Goal: Task Accomplishment & Management: Use online tool/utility

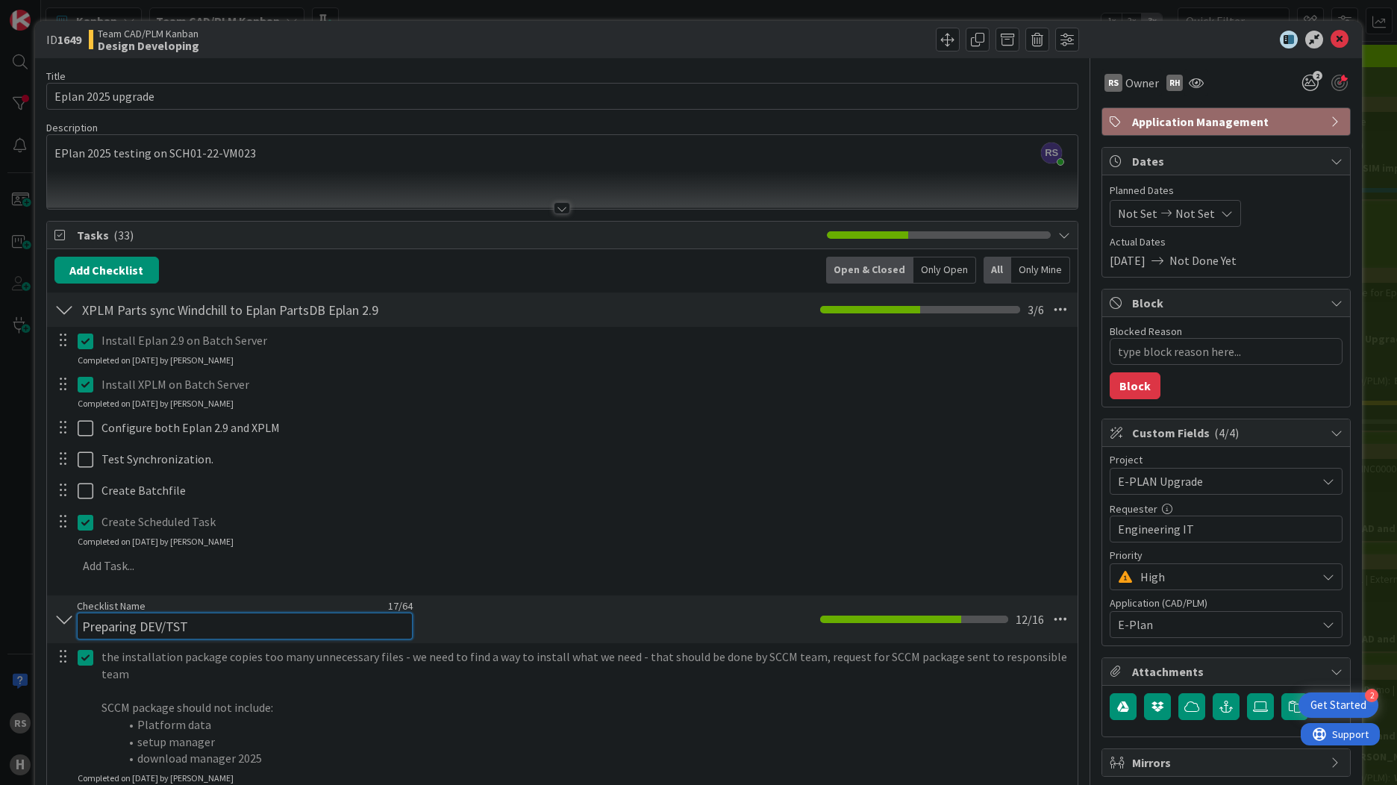
click at [103, 612] on div "Checklist Name 17 / 64 Preparing DEV/TST" at bounding box center [245, 619] width 336 height 40
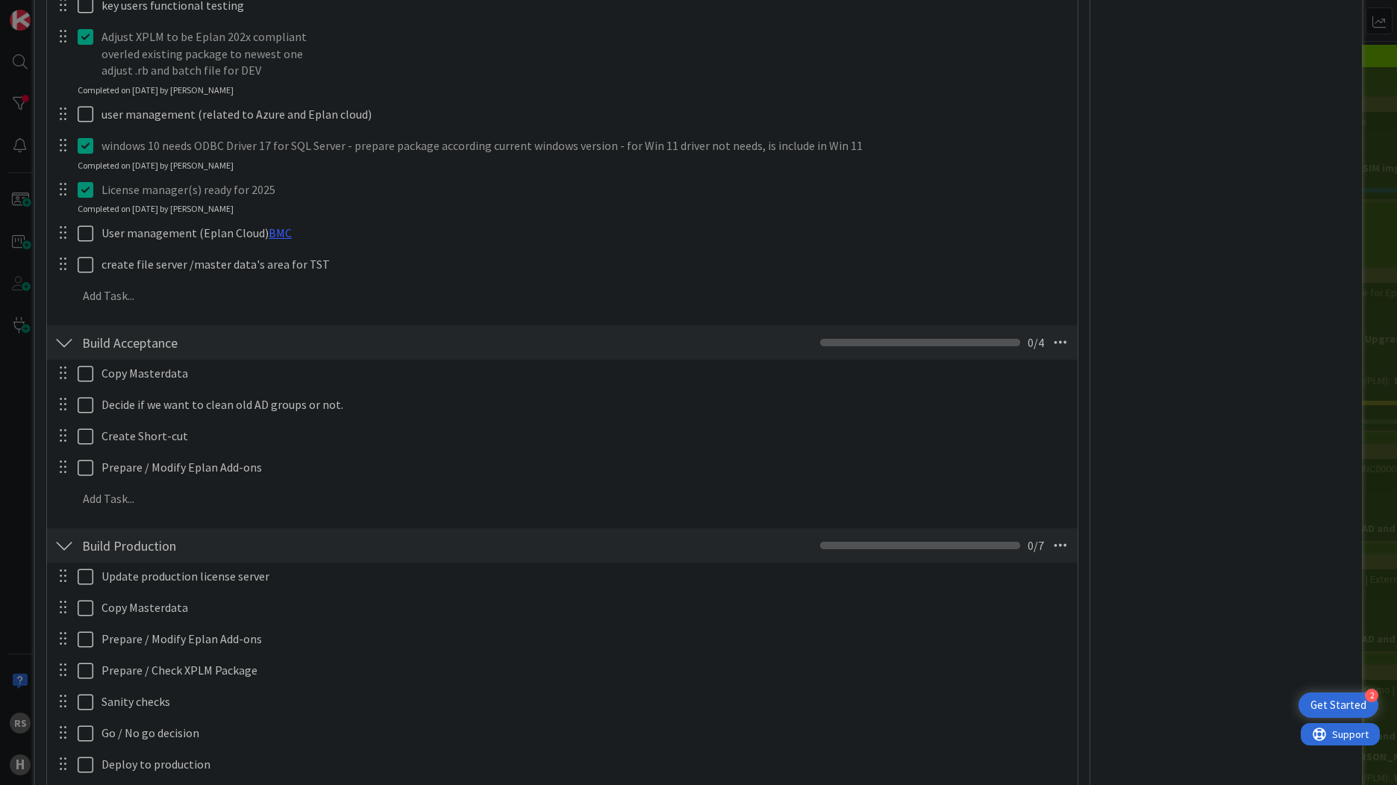
scroll to position [1567, 0]
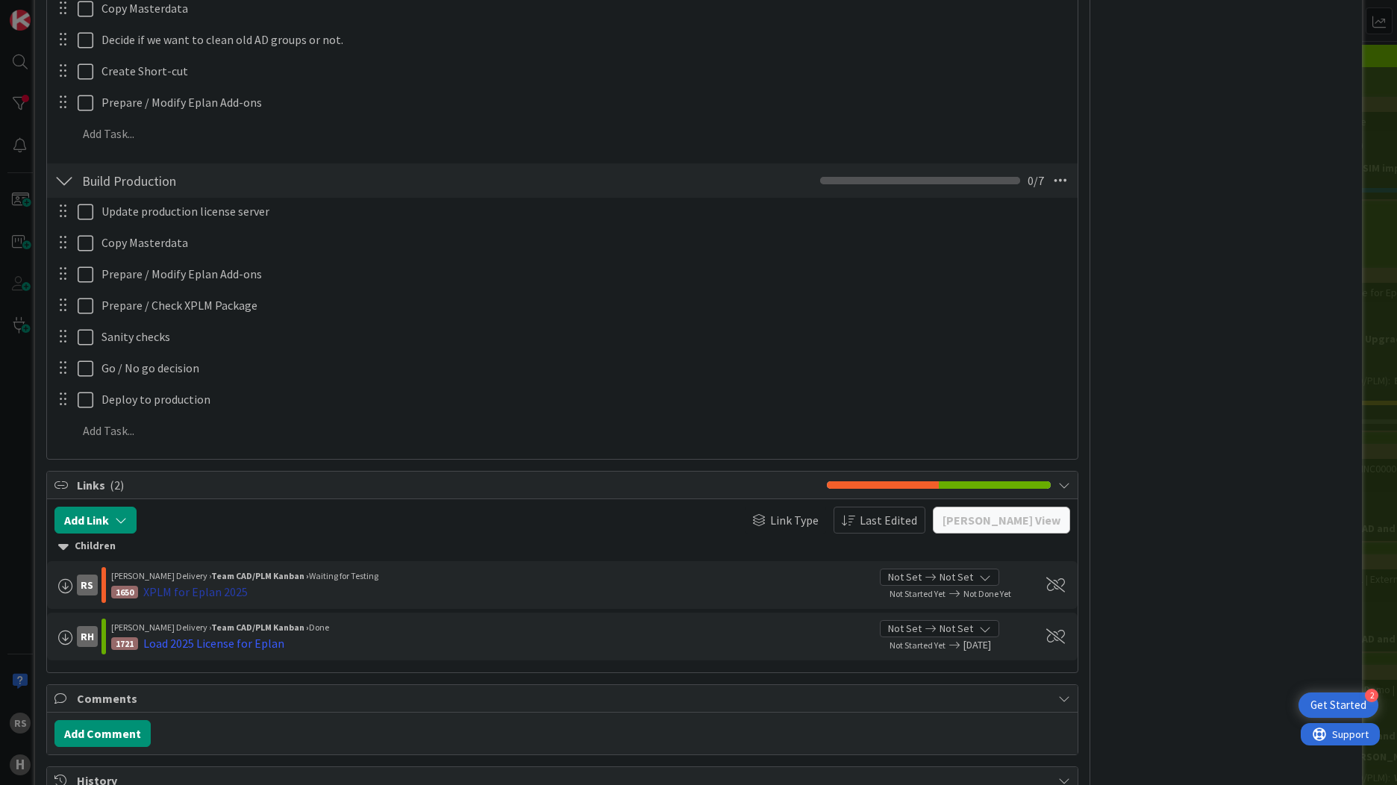
click at [202, 589] on div "XPLM for Eplan 2025" at bounding box center [195, 592] width 104 height 18
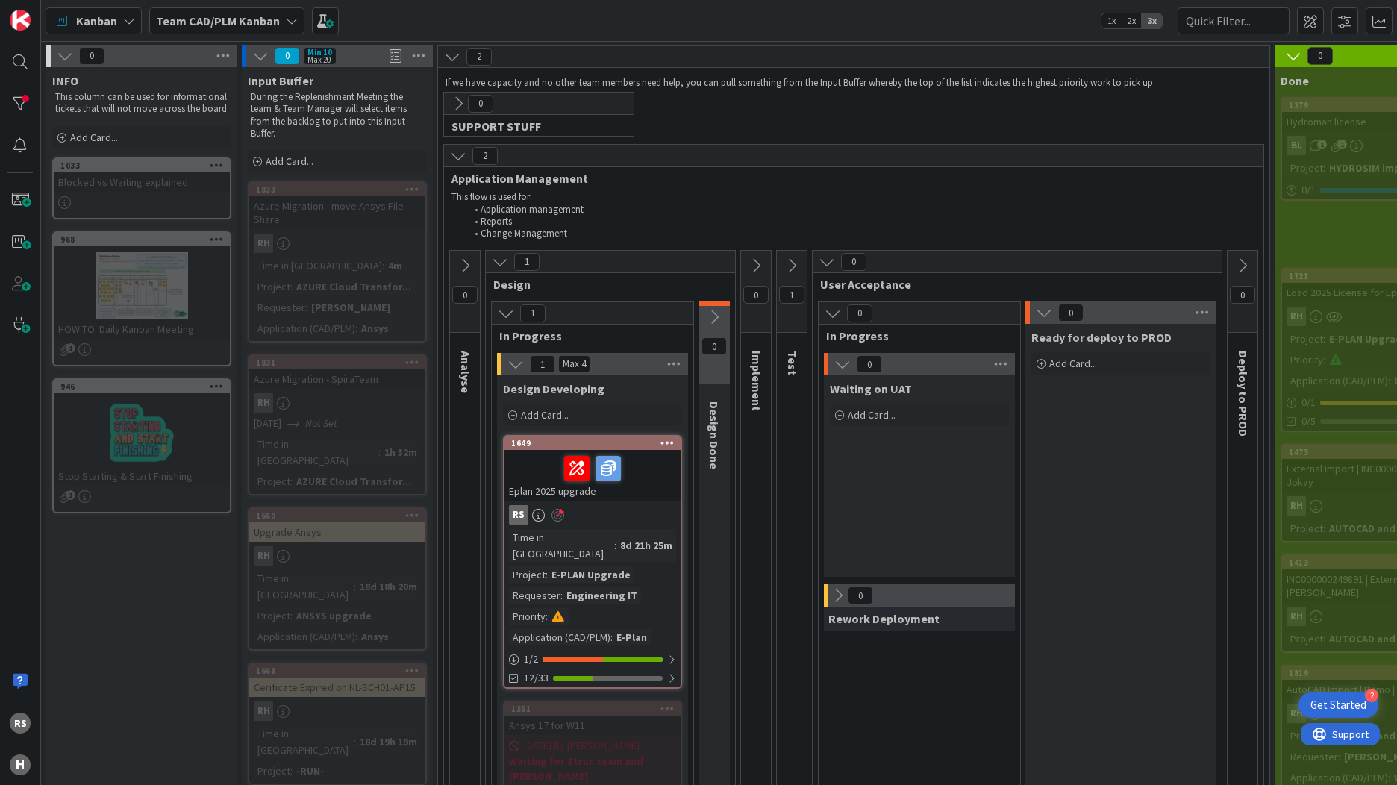
click at [610, 524] on div "RS" at bounding box center [592, 514] width 176 height 19
click at [587, 566] on div "E-PLAN Upgrade" at bounding box center [591, 574] width 87 height 16
click at [534, 446] on div "1649" at bounding box center [595, 443] width 169 height 10
click at [537, 566] on div "Project" at bounding box center [527, 574] width 37 height 16
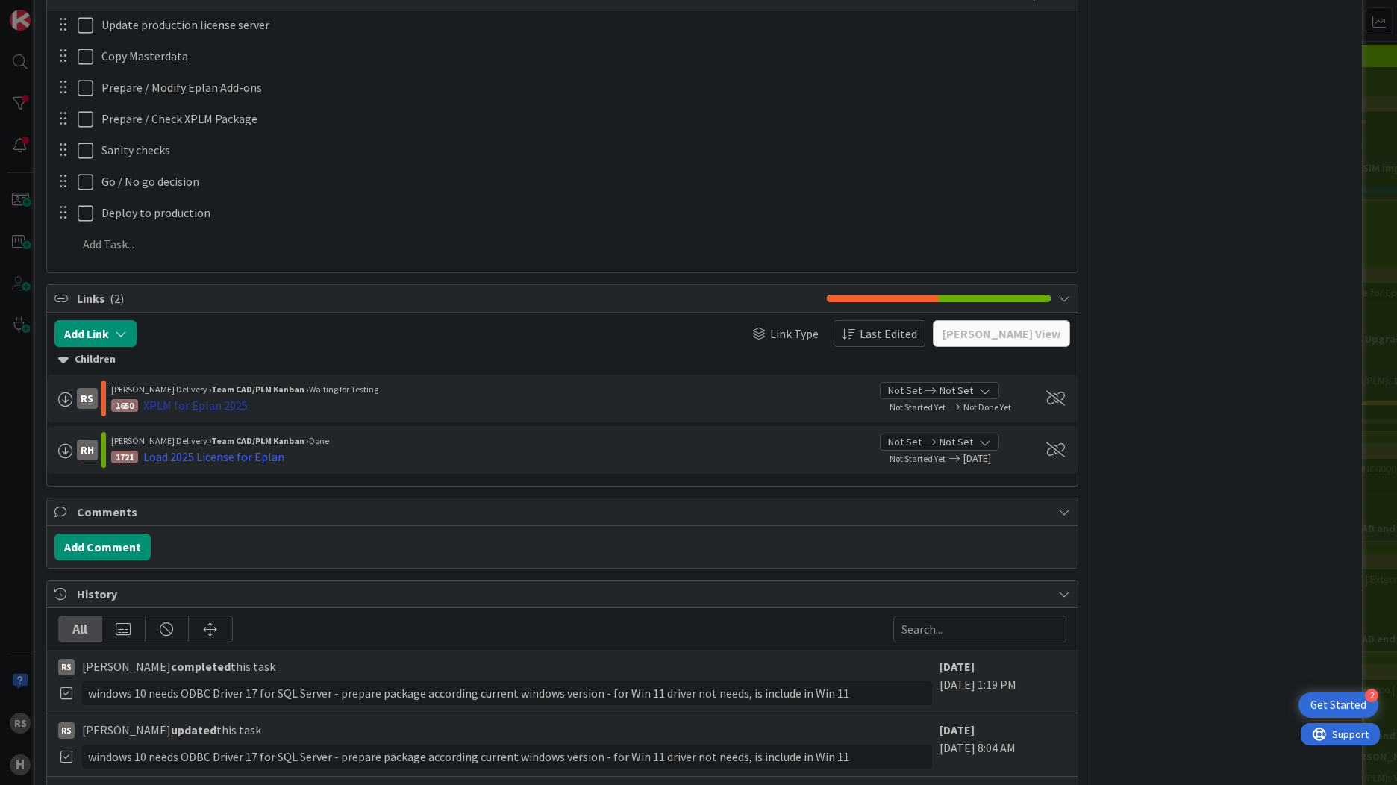
click at [213, 401] on div "XPLM for Eplan 2025" at bounding box center [195, 405] width 104 height 18
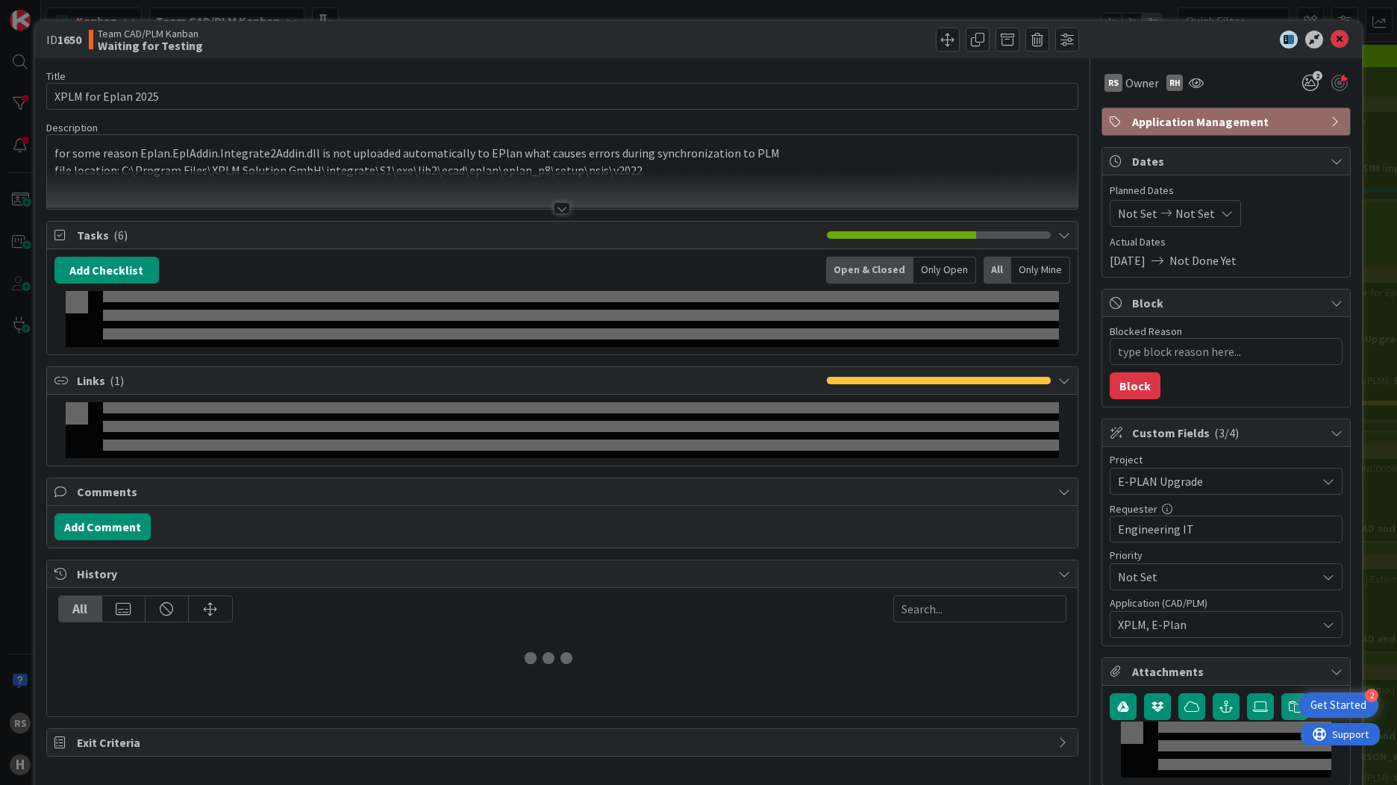
type textarea "x"
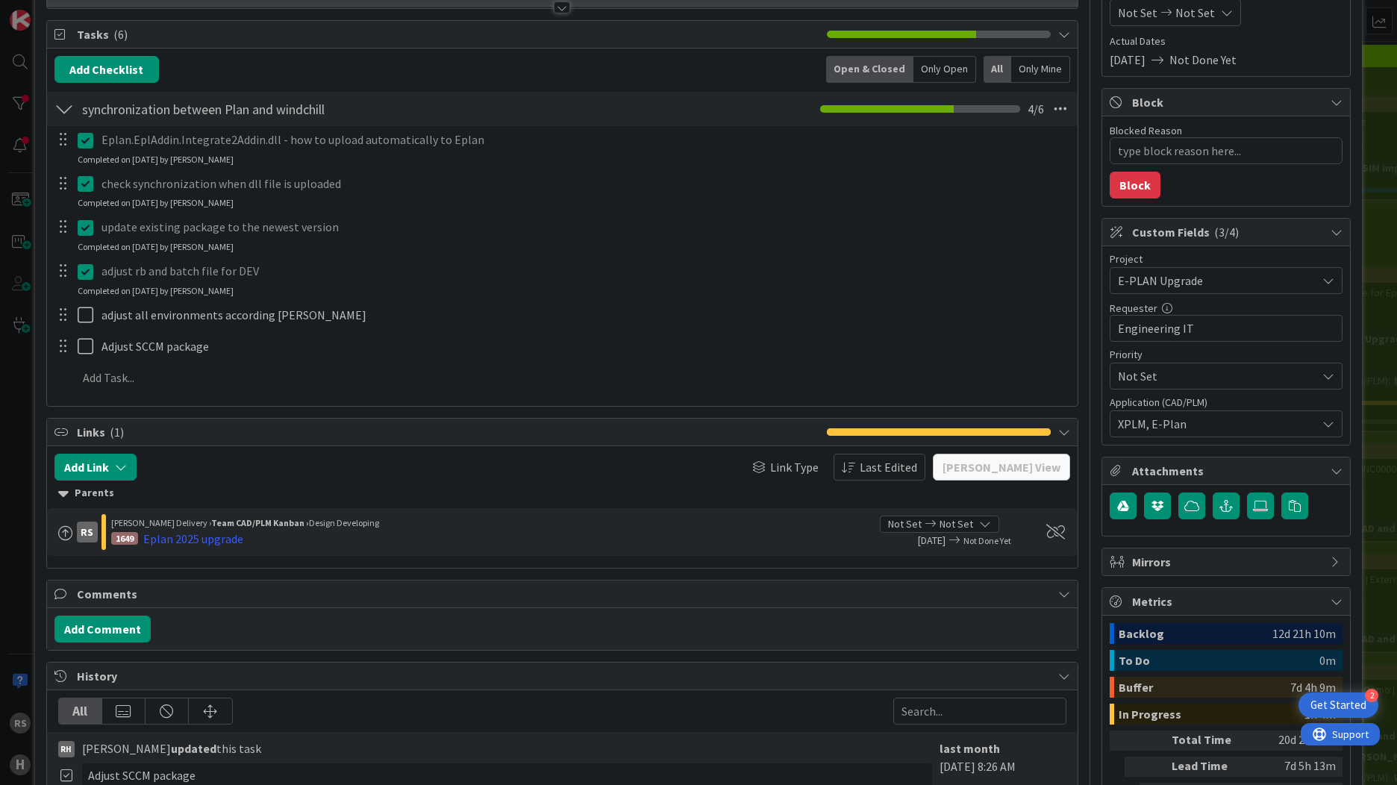
scroll to position [224, 0]
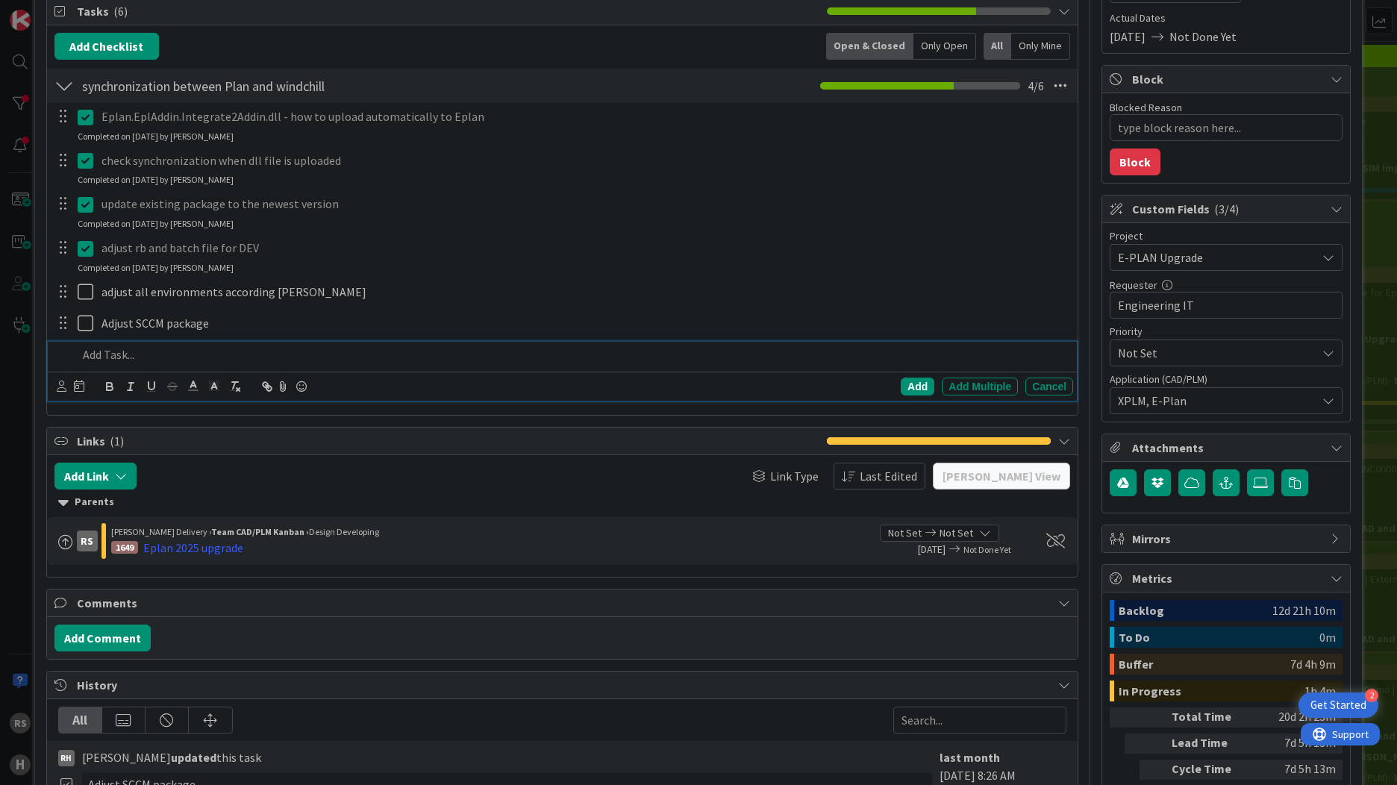
click at [113, 353] on p at bounding box center [572, 354] width 989 height 17
click at [109, 356] on p "updat XPLM license" at bounding box center [572, 354] width 989 height 17
click at [918, 380] on div "Add" at bounding box center [918, 387] width 34 height 18
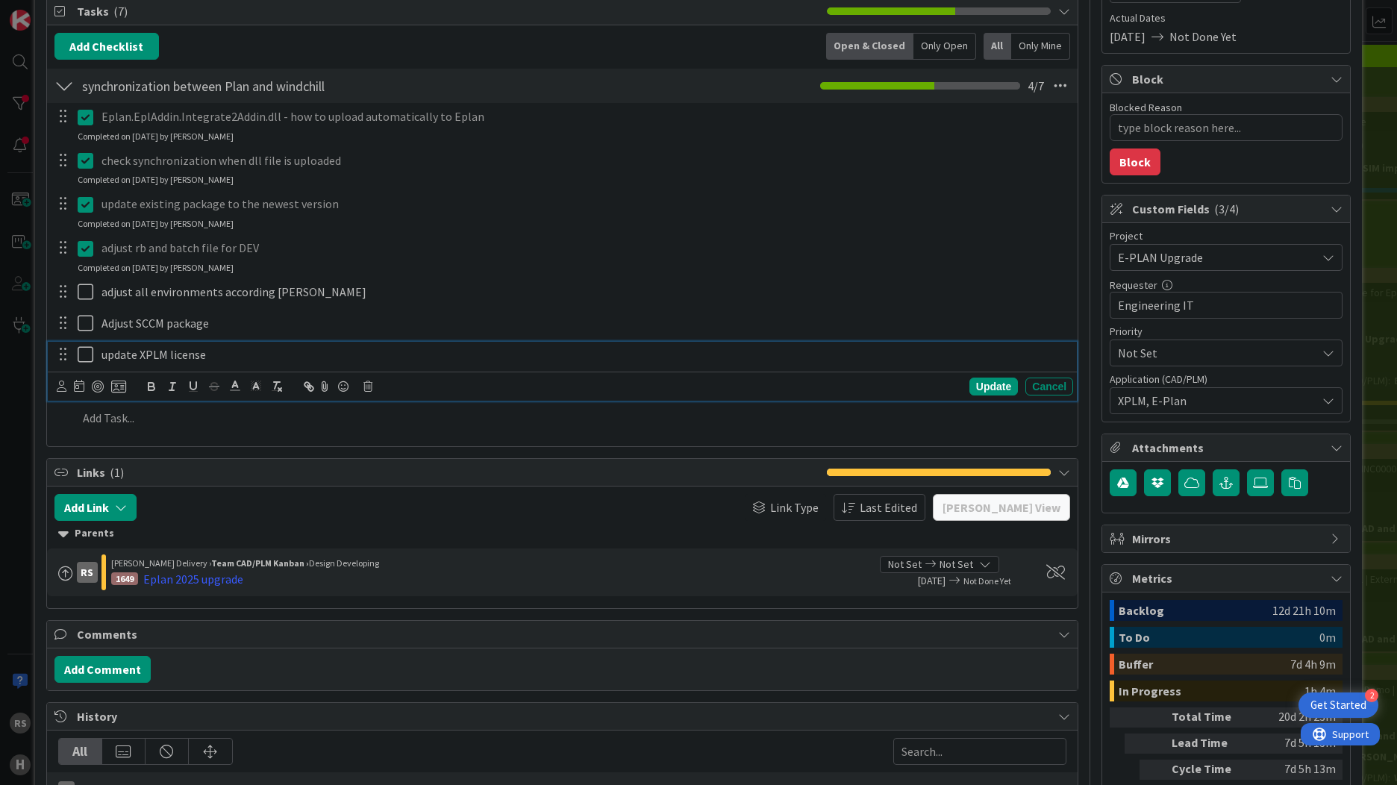
click at [254, 357] on p "update XPLM license" at bounding box center [583, 354] width 965 height 17
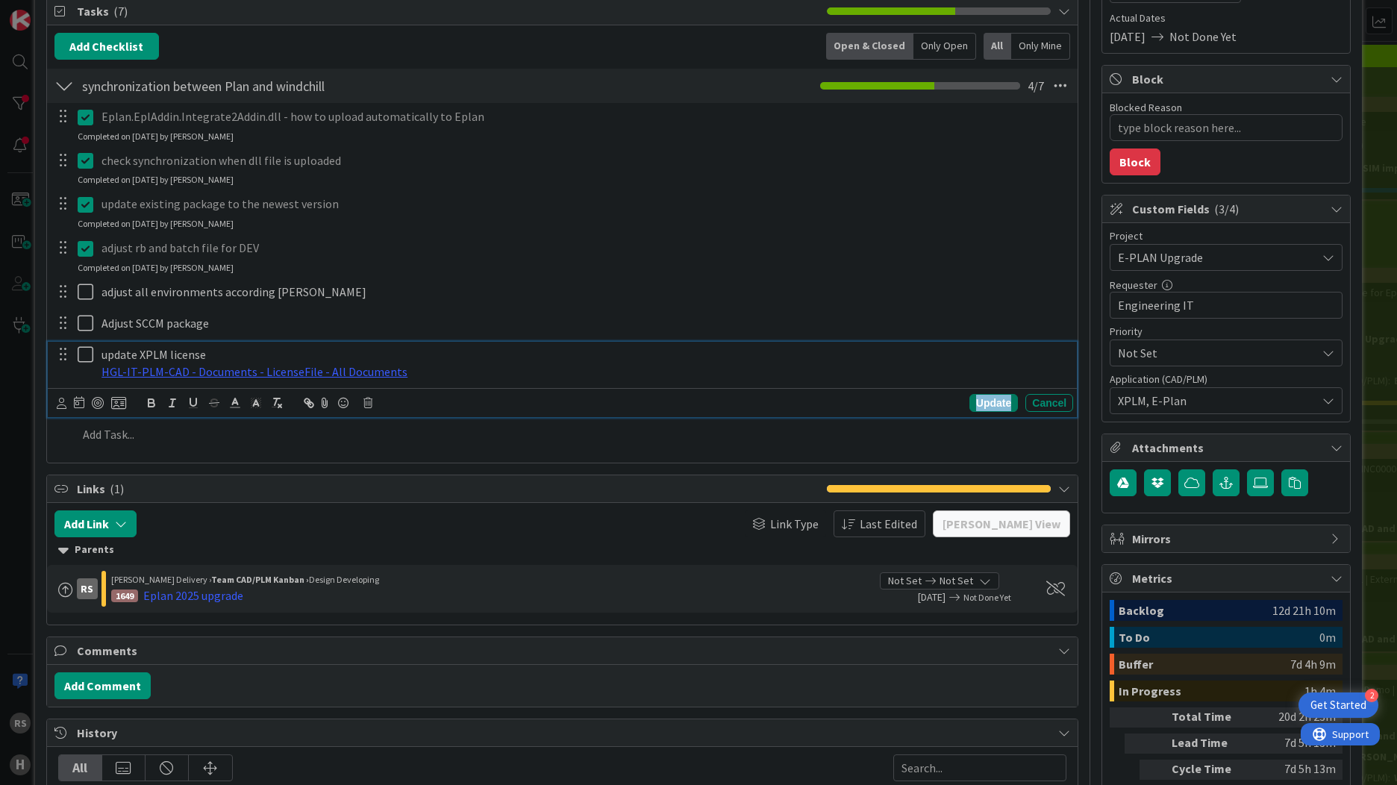
click at [974, 399] on div "Update" at bounding box center [993, 403] width 48 height 18
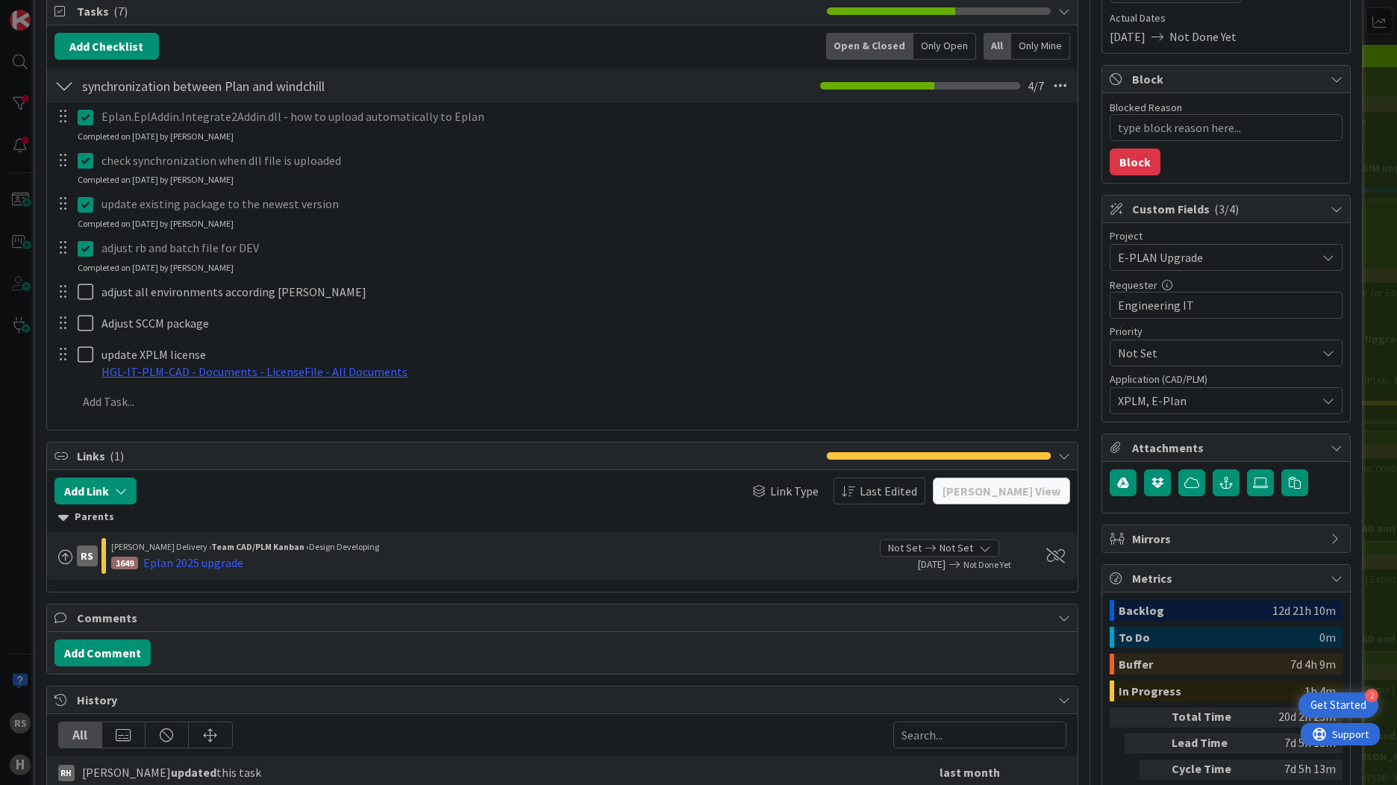
type textarea "x"
